Goal: Task Accomplishment & Management: Use online tool/utility

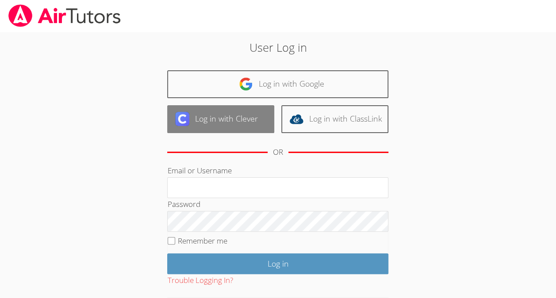
click at [230, 122] on link "Log in with Clever" at bounding box center [220, 119] width 107 height 28
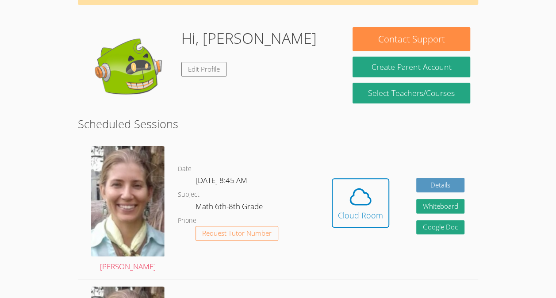
scroll to position [58, 0]
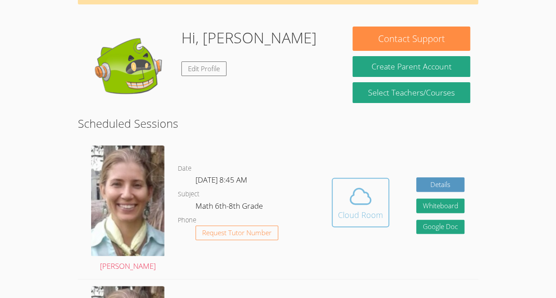
click at [363, 194] on icon at bounding box center [360, 196] width 25 height 25
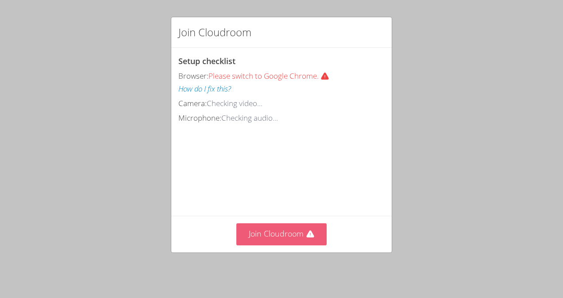
click at [295, 232] on button "Join Cloudroom" at bounding box center [281, 234] width 91 height 22
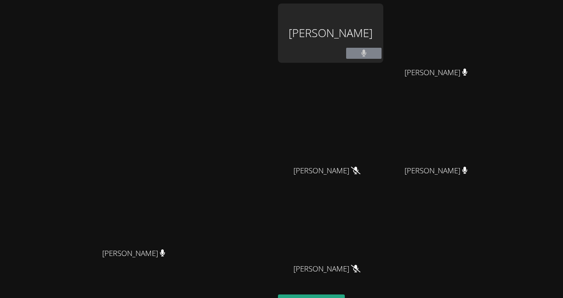
click at [271, 53] on div "[PERSON_NAME] [PERSON_NAME]" at bounding box center [137, 187] width 267 height 366
click at [271, 51] on div "[PERSON_NAME] [PERSON_NAME]" at bounding box center [137, 187] width 267 height 366
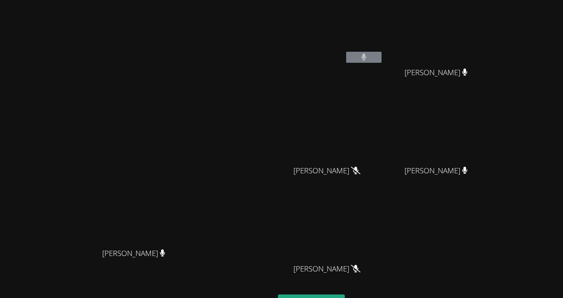
click at [366, 55] on icon at bounding box center [363, 58] width 5 height 8
click at [381, 62] on button at bounding box center [363, 57] width 35 height 11
click at [381, 59] on button at bounding box center [363, 57] width 35 height 11
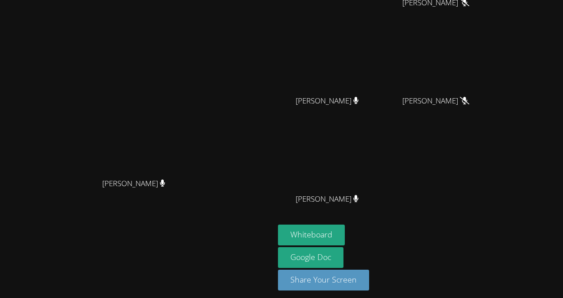
scroll to position [73, 0]
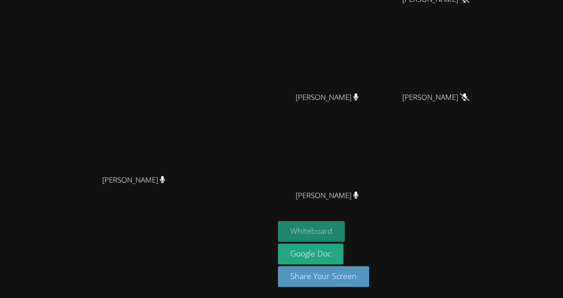
click at [344, 228] on button "Whiteboard" at bounding box center [311, 231] width 67 height 21
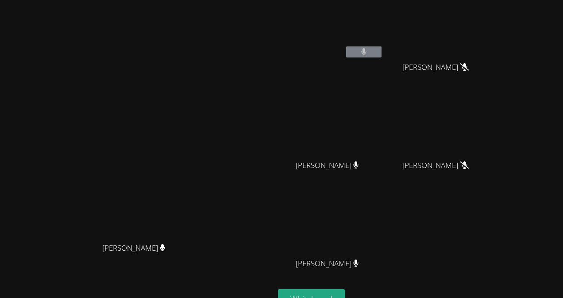
scroll to position [4, 0]
drag, startPoint x: 320, startPoint y: 72, endPoint x: 397, endPoint y: -32, distance: 129.2
click at [397, 0] on html "[PERSON_NAME] [PERSON_NAME] Asdry [PERSON_NAME] [PERSON_NAME] [PERSON_NAME] Ike…" at bounding box center [281, 149] width 563 height 298
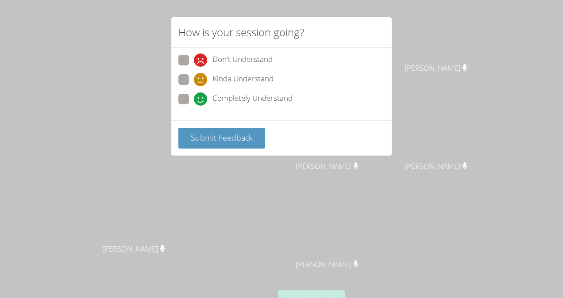
scroll to position [0, 0]
